Goal: Information Seeking & Learning: Get advice/opinions

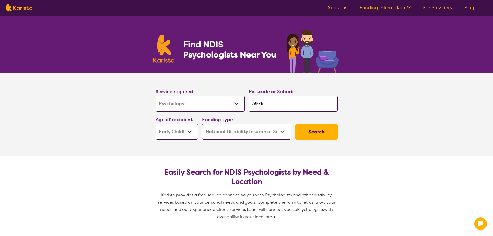
select select "Psychology"
select select "EC"
select select "NDIS"
select select "Psychology"
select select "EC"
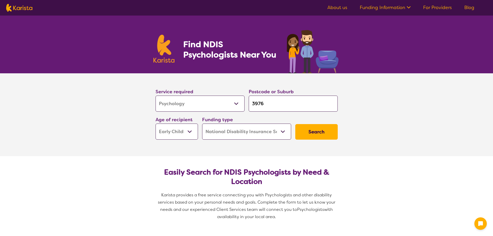
select select "NDIS"
drag, startPoint x: 276, startPoint y: 105, endPoint x: 199, endPoint y: 109, distance: 77.2
click at [201, 108] on div "Service required Allied Health Assistant Assessment (ADHD or Autism) Behaviour …" at bounding box center [246, 114] width 186 height 56
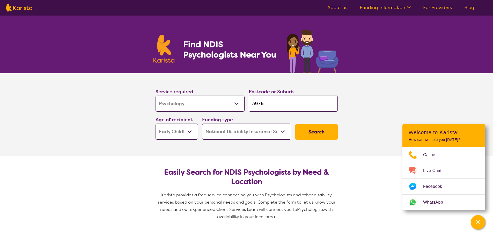
click at [284, 101] on input "3976" at bounding box center [293, 103] width 89 height 16
type input "K"
type input "KN"
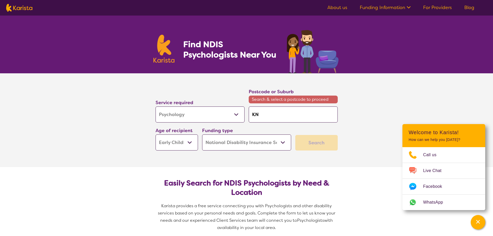
type input "KNO"
type input "KNOX"
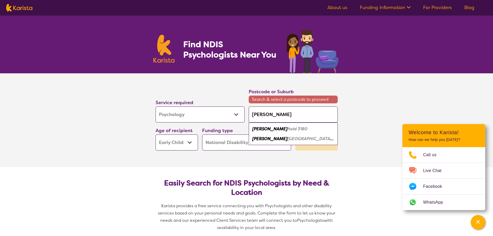
click at [287, 129] on em "field 3180" at bounding box center [297, 128] width 20 height 5
type input "3180"
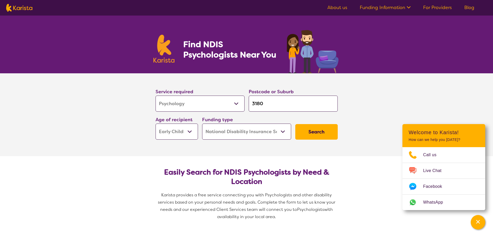
drag, startPoint x: 265, startPoint y: 101, endPoint x: 206, endPoint y: 96, distance: 59.0
click at [206, 96] on div "Service required Allied Health Assistant Assessment (ADHD or Autism) Behaviour …" at bounding box center [246, 114] width 186 height 56
type input "k"
type input "kn"
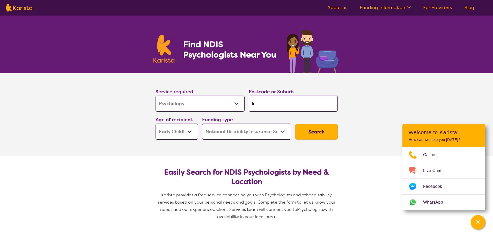
type input "kn"
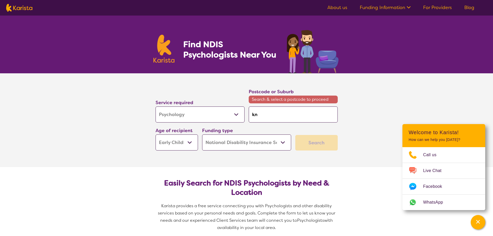
type input "kno"
type input "knox"
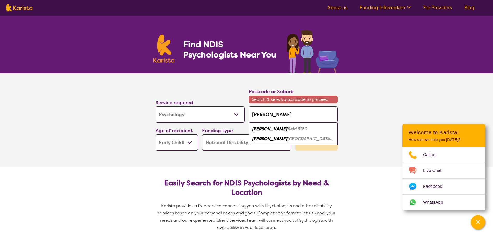
click at [287, 128] on em "field 3180" at bounding box center [297, 128] width 20 height 5
type input "3180"
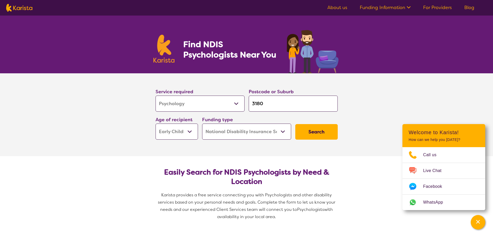
drag, startPoint x: 178, startPoint y: 129, endPoint x: 179, endPoint y: 132, distance: 3.6
click at [178, 129] on select "Early Childhood - 0 to 9 Child - 10 to 11 Adolescent - 12 to 17 Adult - 18 to 6…" at bounding box center [176, 131] width 42 height 16
select select "AD"
click at [155, 123] on select "Early Childhood - 0 to 9 Child - 10 to 11 Adolescent - 12 to 17 Adult - 18 to 6…" at bounding box center [176, 131] width 42 height 16
select select "AD"
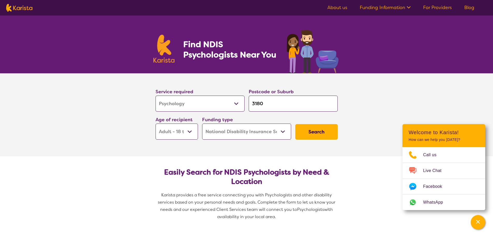
click at [323, 134] on button "Search" at bounding box center [316, 132] width 42 height 16
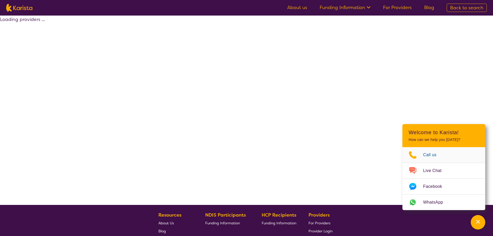
select select "by_score"
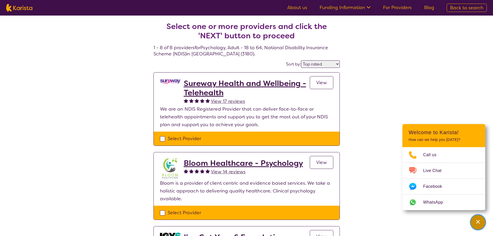
click at [476, 219] on icon "Channel Menu" at bounding box center [477, 221] width 5 height 5
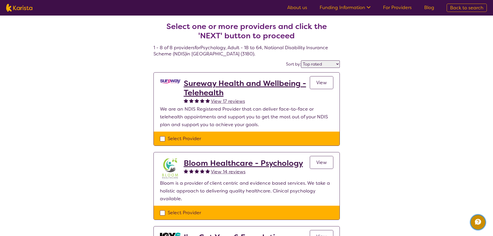
select select "Psychology"
select select "AD"
select select "NDIS"
select select "Psychology"
select select "AD"
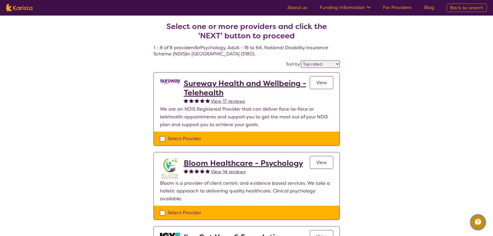
select select "NDIS"
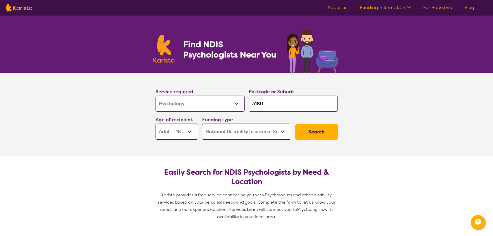
drag, startPoint x: 271, startPoint y: 101, endPoint x: 194, endPoint y: 102, distance: 77.1
click at [194, 102] on div "Service required Allied Health Assistant Assessment (ADHD or Autism) Behaviour …" at bounding box center [246, 114] width 186 height 56
type input "d"
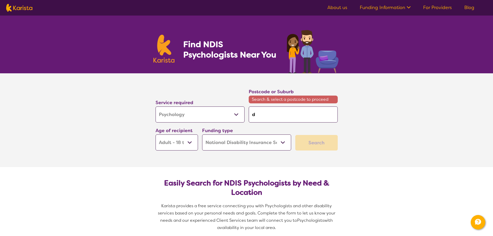
type input "da"
type input "dan"
type input "dand"
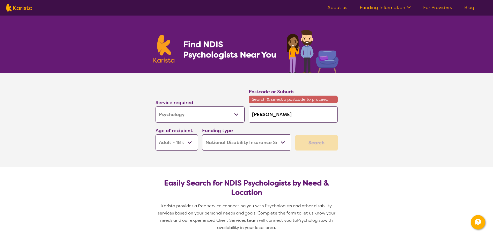
type input "dand"
type input "dande"
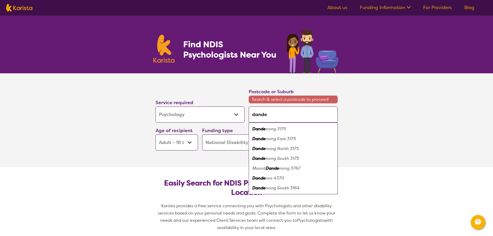
click at [301, 128] on div "Dande nong 3175" at bounding box center [293, 129] width 84 height 10
type input "3175"
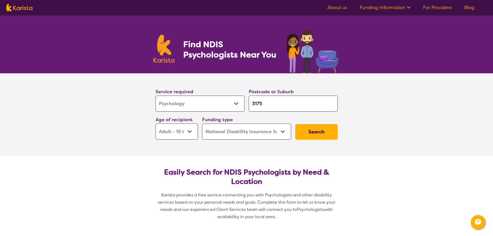
click at [315, 131] on button "Search" at bounding box center [316, 132] width 42 height 16
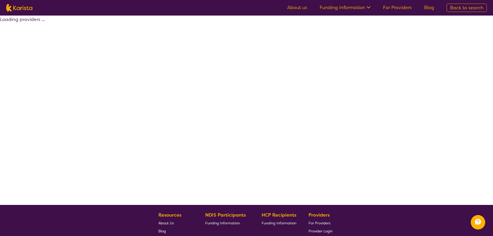
select select "by_score"
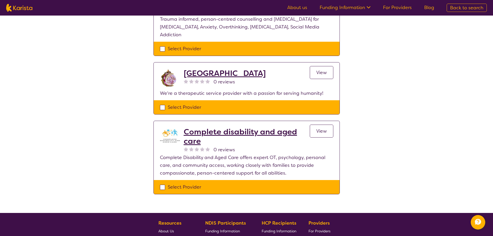
scroll to position [517, 0]
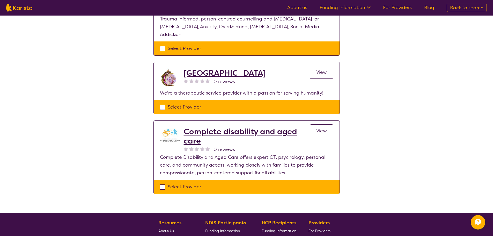
click at [318, 128] on span "View" at bounding box center [321, 131] width 11 height 6
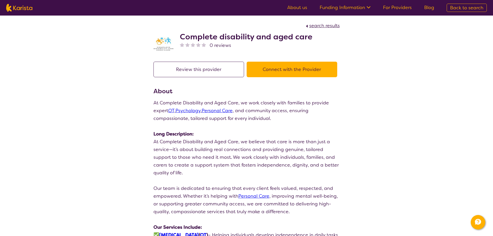
click at [211, 66] on button "Review this provider" at bounding box center [198, 70] width 91 height 16
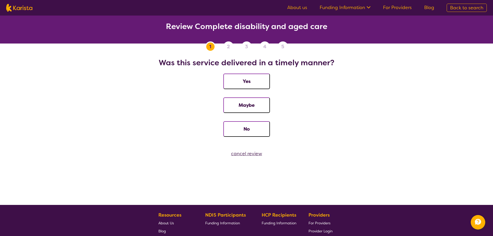
click at [245, 151] on div "cancel review" at bounding box center [246, 154] width 493 height 8
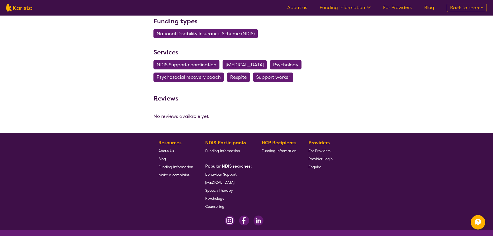
scroll to position [397, 0]
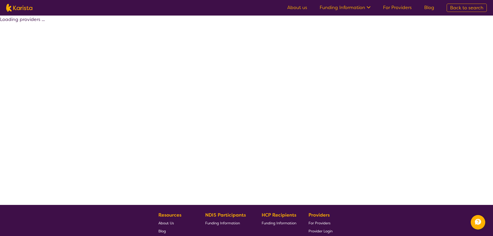
select select "by_score"
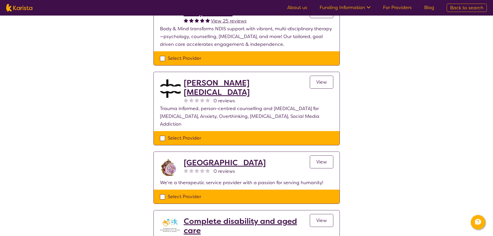
scroll to position [431, 0]
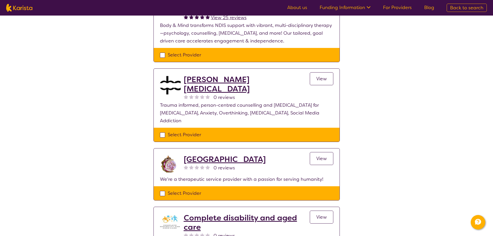
click at [243, 154] on h2 "Pearl Wellness Centre" at bounding box center [225, 158] width 82 height 9
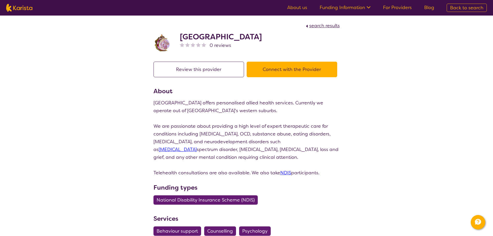
select select "by_score"
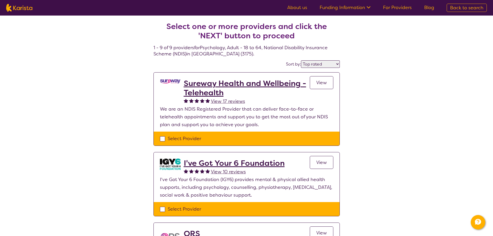
click at [325, 62] on select "Highly reviewed Top rated" at bounding box center [320, 64] width 39 height 8
click at [322, 60] on div "Sort by: Highly reviewed Top rated" at bounding box center [246, 64] width 186 height 8
click at [324, 63] on select "Highly reviewed Top rated" at bounding box center [320, 64] width 39 height 8
click at [249, 88] on h2 "Sureway Health and Wellbeing - Telehealth" at bounding box center [247, 88] width 126 height 19
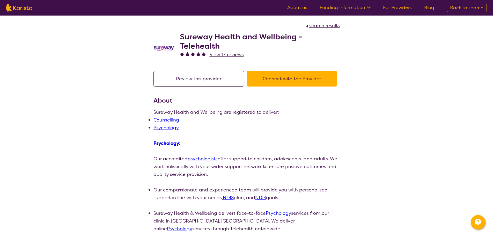
click at [163, 144] on link "Psychology" at bounding box center [166, 143] width 26 height 6
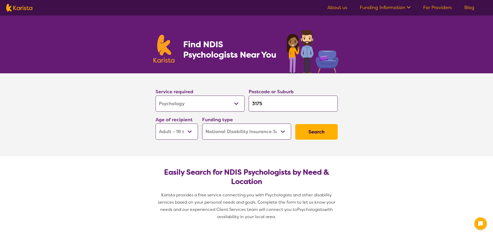
select select "Psychology"
select select "AD"
select select "NDIS"
select select "Psychology"
select select "AD"
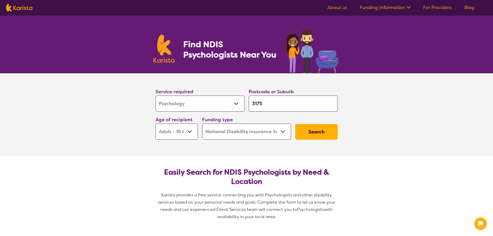
select select "NDIS"
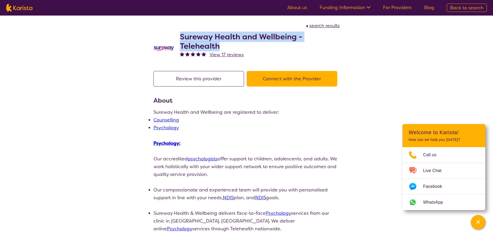
drag, startPoint x: 222, startPoint y: 47, endPoint x: 179, endPoint y: 35, distance: 44.7
click at [179, 35] on div "Sureway Health and Wellbeing - Telehealth View 17 reviews" at bounding box center [246, 46] width 186 height 35
copy h2 "Sureway Health and Wellbeing - Telehealth"
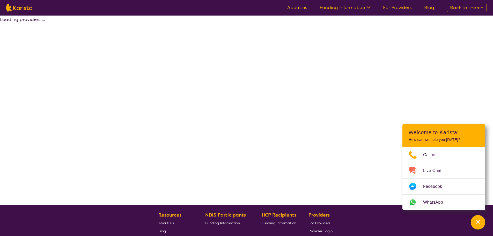
select select "by_score"
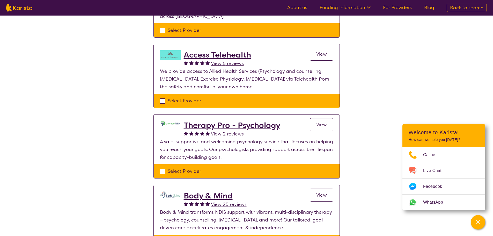
scroll to position [259, 0]
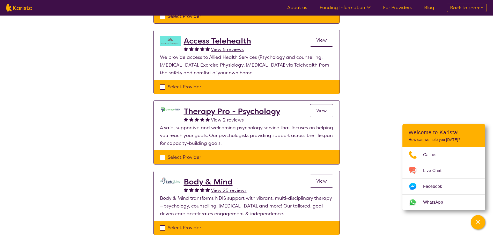
click at [243, 108] on h2 "Therapy Pro - Psychology" at bounding box center [232, 111] width 96 height 9
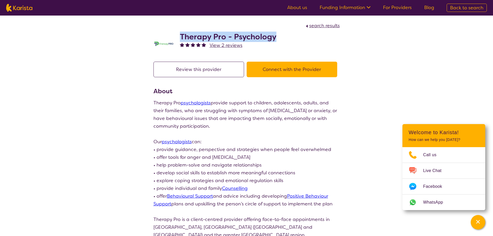
drag, startPoint x: 278, startPoint y: 34, endPoint x: 181, endPoint y: 32, distance: 96.5
click at [181, 32] on div "Therapy Pro - Psychology View 2 reviews" at bounding box center [246, 42] width 186 height 26
copy h2 "Therapy Pro - Psychology"
click at [227, 44] on span "View 2 reviews" at bounding box center [226, 45] width 33 height 6
